Goal: Information Seeking & Learning: Learn about a topic

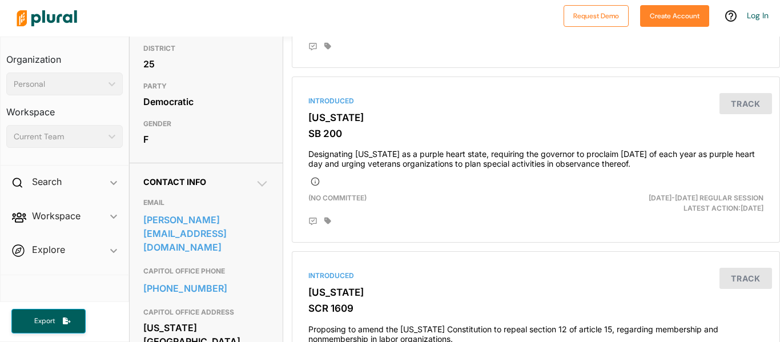
scroll to position [229, 0]
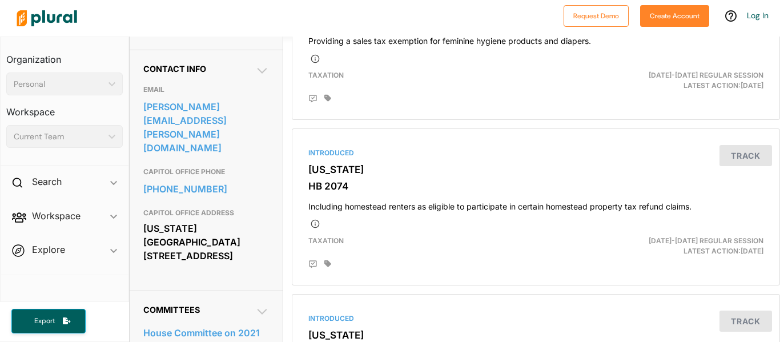
scroll to position [344, 0]
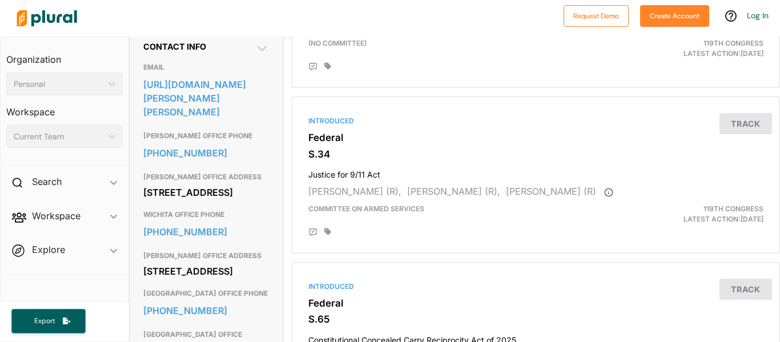
scroll to position [366, 0]
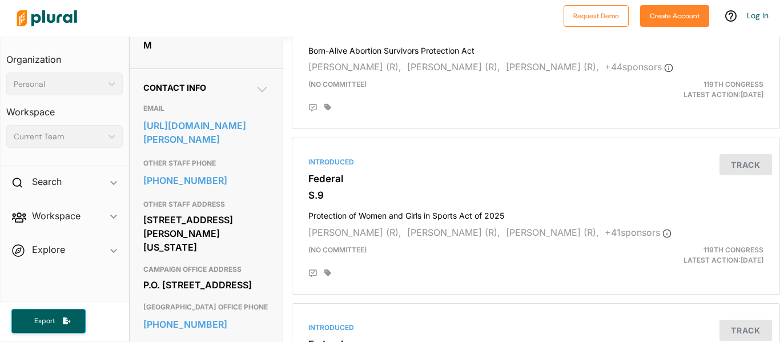
scroll to position [326, 0]
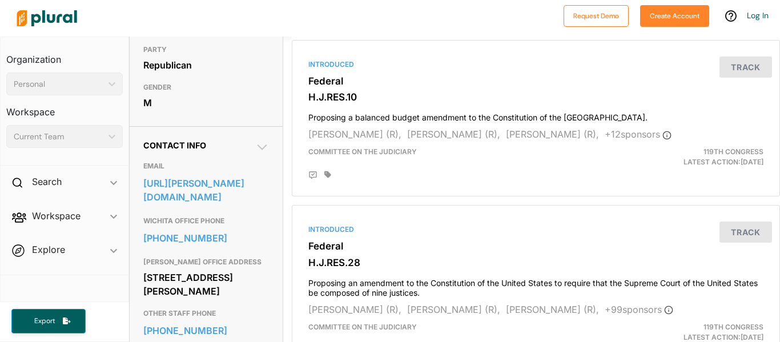
scroll to position [291, 0]
